Goal: Transaction & Acquisition: Book appointment/travel/reservation

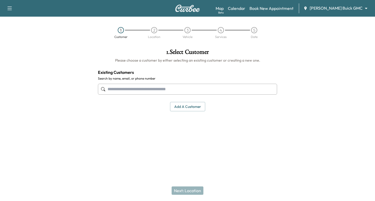
click at [327, 7] on body "Support Log Out Map Beta Calendar Book New Appointment [PERSON_NAME] Buick GMC …" at bounding box center [187, 100] width 375 height 201
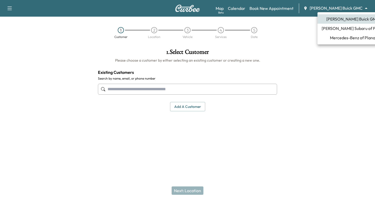
click at [351, 42] on li "Mercedes-Benz of Plano" at bounding box center [352, 37] width 70 height 9
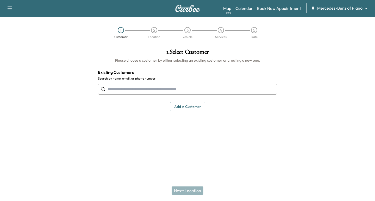
click at [172, 93] on input "text" at bounding box center [187, 89] width 179 height 11
paste input "**********"
click at [128, 89] on input "**********" at bounding box center [187, 89] width 179 height 11
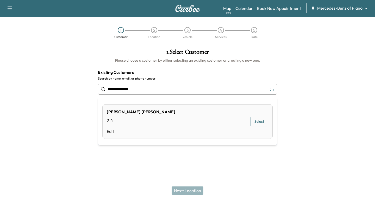
click at [116, 90] on input "**********" at bounding box center [187, 89] width 179 height 11
click at [116, 91] on input "**********" at bounding box center [187, 89] width 179 height 11
click at [110, 88] on input "**********" at bounding box center [187, 89] width 179 height 11
click at [110, 89] on input "**********" at bounding box center [187, 89] width 179 height 11
click at [259, 126] on button "Select" at bounding box center [259, 125] width 18 height 10
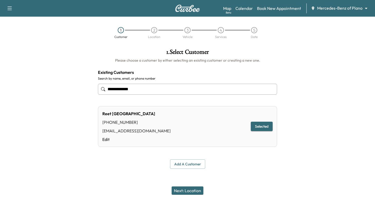
type input "**********"
click at [196, 190] on button "Next: Location" at bounding box center [187, 191] width 32 height 8
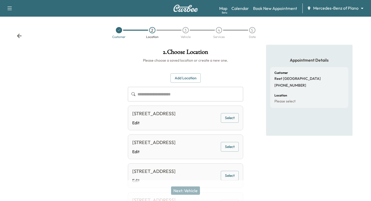
click at [228, 114] on button "Select" at bounding box center [230, 118] width 18 height 10
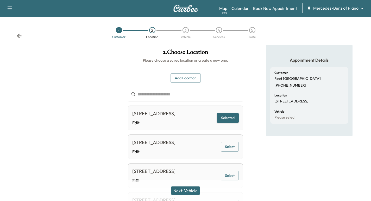
click at [183, 193] on button "Next: Vehicle" at bounding box center [185, 191] width 29 height 8
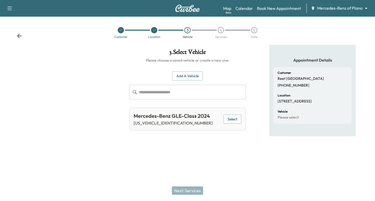
drag, startPoint x: 233, startPoint y: 122, endPoint x: 228, endPoint y: 135, distance: 13.9
click at [232, 125] on div "Mercedes-Benz GLE-Class 2024 [US_VEHICLE_IDENTIFICATION_NUMBER] Select" at bounding box center [187, 119] width 117 height 23
click at [228, 121] on button "Select" at bounding box center [232, 119] width 18 height 10
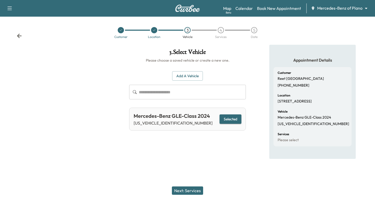
click at [228, 118] on button "Selected" at bounding box center [230, 119] width 22 height 10
click at [193, 75] on button "Add a Vehicle" at bounding box center [187, 76] width 31 height 10
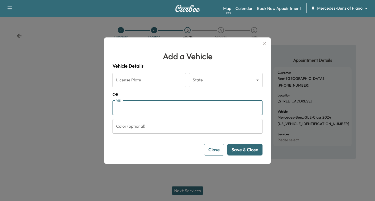
drag, startPoint x: 135, startPoint y: 110, endPoint x: 138, endPoint y: 113, distance: 4.2
click at [135, 110] on input "VIN" at bounding box center [187, 108] width 150 height 15
paste input "**********"
type input "**********"
click at [242, 152] on button "Save & Close" at bounding box center [244, 150] width 35 height 12
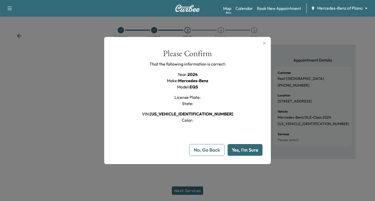
click at [235, 150] on button "Yes, I'm Sure" at bounding box center [244, 150] width 35 height 12
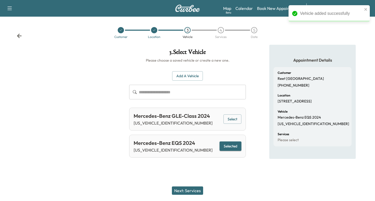
click at [196, 189] on button "Next: Services" at bounding box center [187, 191] width 31 height 8
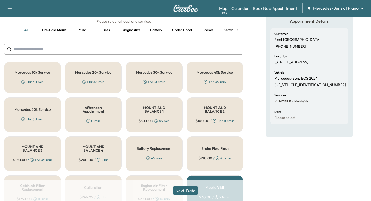
scroll to position [59, 0]
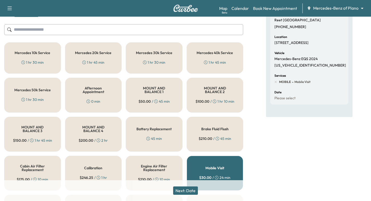
click at [93, 58] on div "Mercedes 20k Service 1 hr 45 min" at bounding box center [93, 57] width 57 height 31
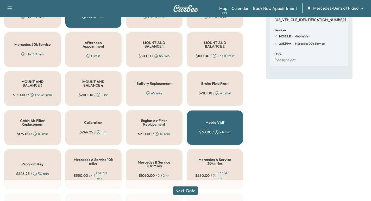
scroll to position [0, 0]
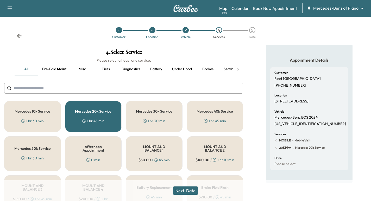
click at [236, 70] on icon at bounding box center [237, 69] width 5 height 5
click at [190, 71] on button "Recall" at bounding box center [186, 69] width 23 height 12
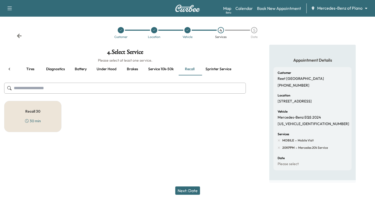
drag, startPoint x: 50, startPoint y: 112, endPoint x: 68, endPoint y: 120, distance: 19.4
click at [49, 112] on div "Recall 30 30 min" at bounding box center [32, 116] width 57 height 31
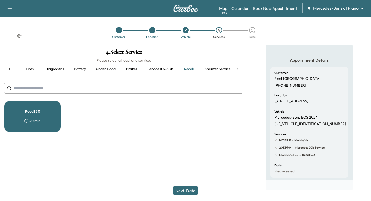
drag, startPoint x: 197, startPoint y: 191, endPoint x: 194, endPoint y: 192, distance: 3.0
click at [195, 192] on button "Next: Date" at bounding box center [185, 191] width 25 height 8
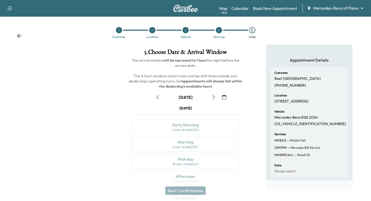
click at [225, 99] on icon "button" at bounding box center [224, 97] width 4 height 4
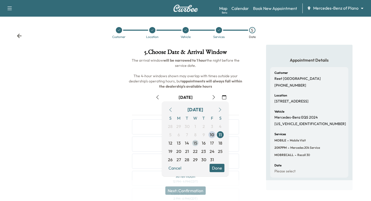
click at [195, 145] on span "15" at bounding box center [195, 143] width 4 height 6
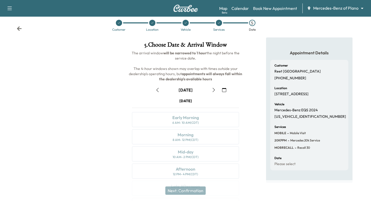
scroll to position [1, 0]
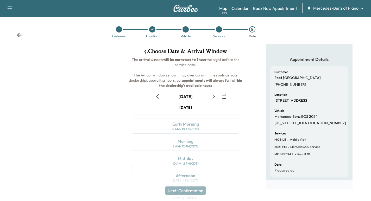
click at [213, 96] on icon "button" at bounding box center [214, 96] width 4 height 4
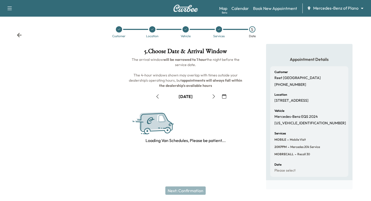
scroll to position [0, 0]
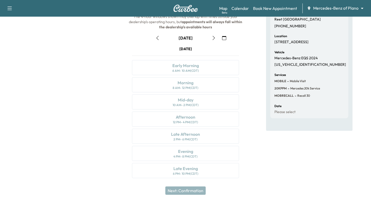
click at [213, 36] on icon "button" at bounding box center [214, 38] width 4 height 4
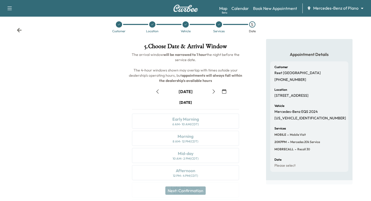
scroll to position [59, 0]
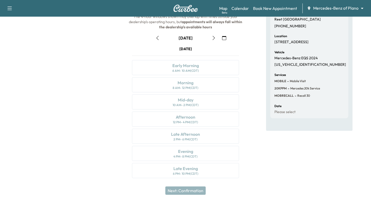
click at [225, 38] on icon "button" at bounding box center [224, 38] width 4 height 4
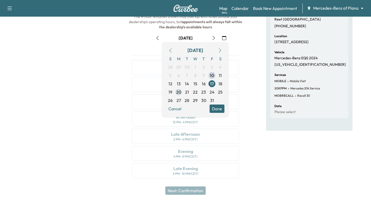
click at [180, 91] on span "20" at bounding box center [178, 92] width 5 height 6
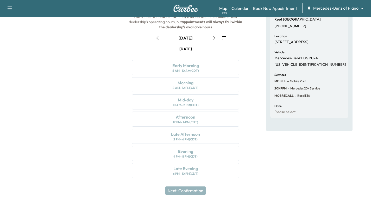
scroll to position [53, 0]
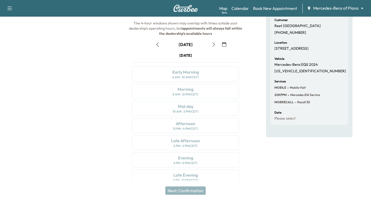
click at [223, 45] on icon "button" at bounding box center [224, 44] width 4 height 4
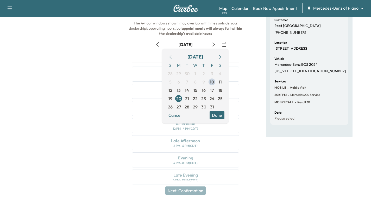
click at [188, 97] on span "21" at bounding box center [187, 98] width 4 height 6
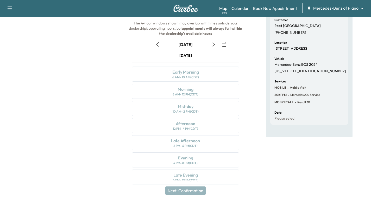
click at [226, 46] on button "button" at bounding box center [224, 44] width 9 height 8
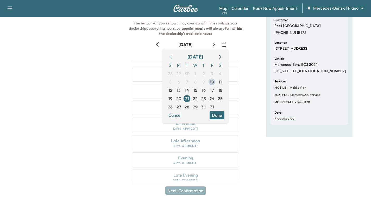
click at [195, 99] on span "22" at bounding box center [195, 98] width 5 height 6
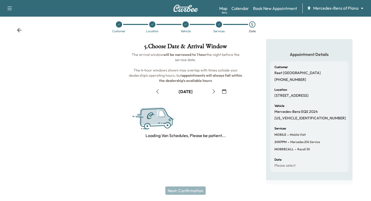
scroll to position [0, 0]
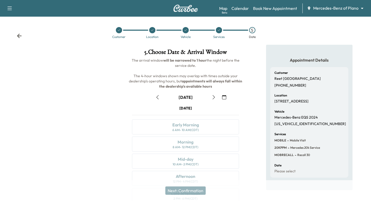
click at [222, 96] on button "button" at bounding box center [224, 97] width 9 height 8
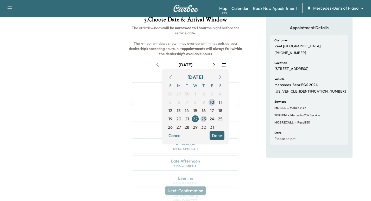
click at [205, 116] on span "23" at bounding box center [203, 119] width 5 height 6
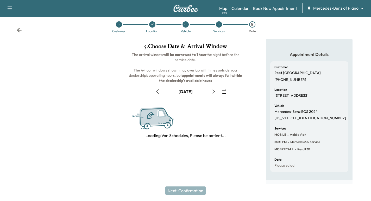
scroll to position [33, 0]
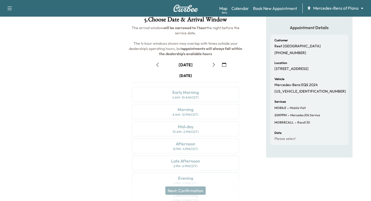
click at [227, 65] on button "button" at bounding box center [224, 65] width 9 height 8
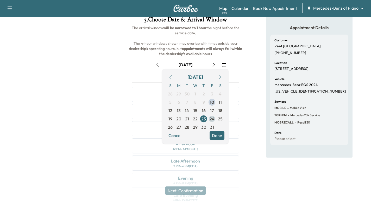
click at [213, 118] on span "24" at bounding box center [211, 119] width 5 height 6
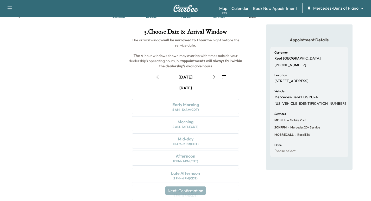
scroll to position [7, 0]
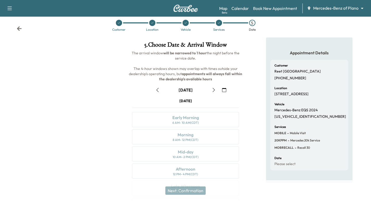
click at [226, 89] on icon "button" at bounding box center [224, 90] width 4 height 4
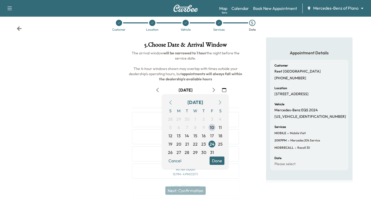
click at [177, 154] on span "27" at bounding box center [178, 152] width 4 height 6
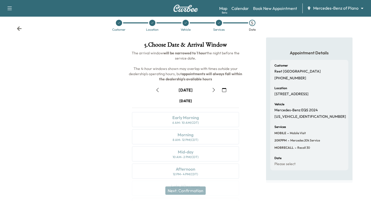
click at [226, 91] on button "button" at bounding box center [224, 90] width 9 height 8
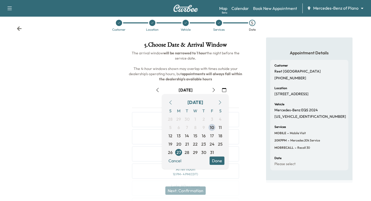
click at [220, 103] on icon "button" at bounding box center [220, 102] width 4 height 4
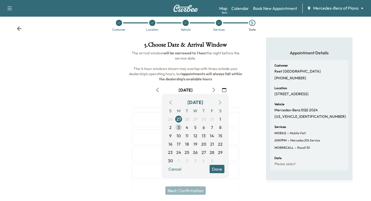
click at [180, 128] on span "3" at bounding box center [178, 127] width 8 height 8
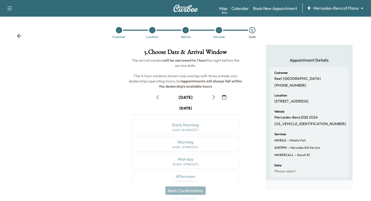
scroll to position [59, 0]
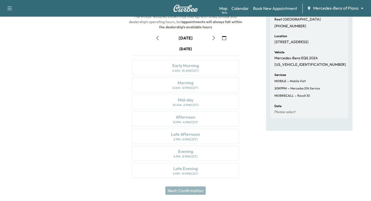
click at [214, 39] on icon "button" at bounding box center [214, 38] width 4 height 4
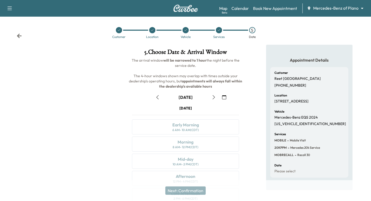
drag, startPoint x: 5, startPoint y: 9, endPoint x: 11, endPoint y: 11, distance: 5.8
click at [5, 9] on button "button" at bounding box center [9, 8] width 11 height 8
click at [17, 28] on button "Log Out" at bounding box center [19, 29] width 20 height 8
